Goal: Transaction & Acquisition: Purchase product/service

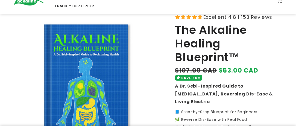
scroll to position [36, 0]
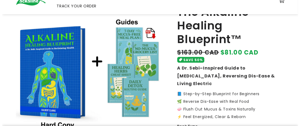
scroll to position [54, 0]
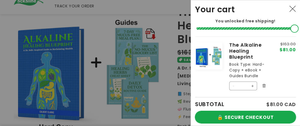
click at [255, 111] on button "🔒 SECURE CHECKOUT" at bounding box center [245, 117] width 101 height 12
